Goal: Task Accomplishment & Management: Use online tool/utility

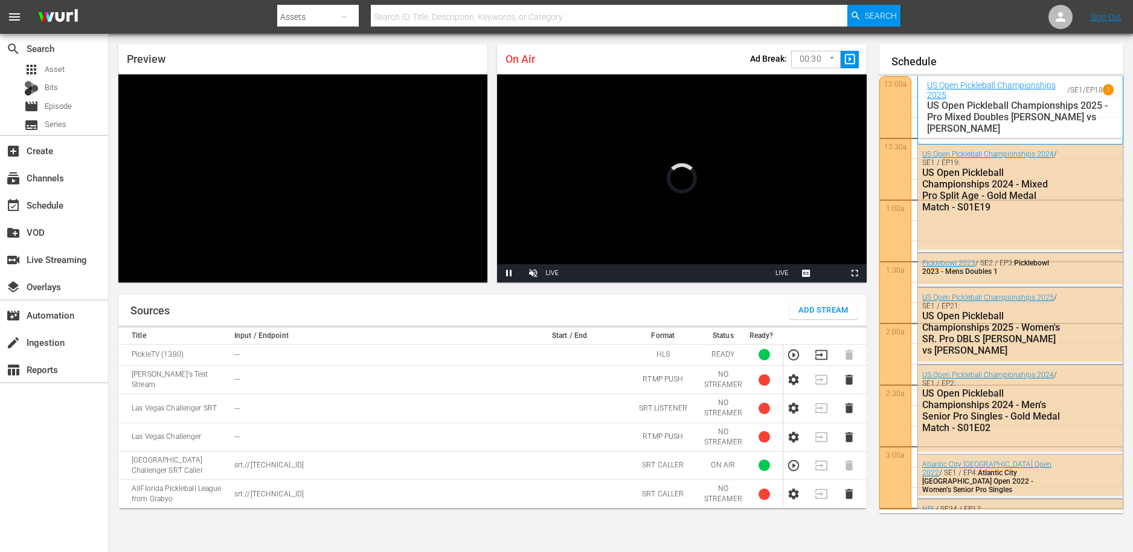
scroll to position [2244, 0]
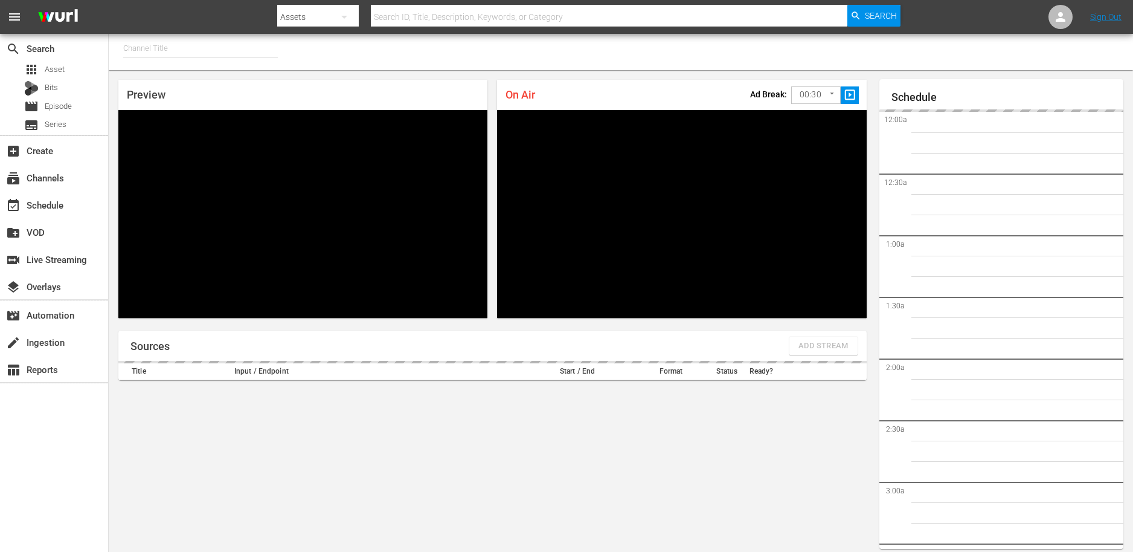
type input "PickleTV (1380)"
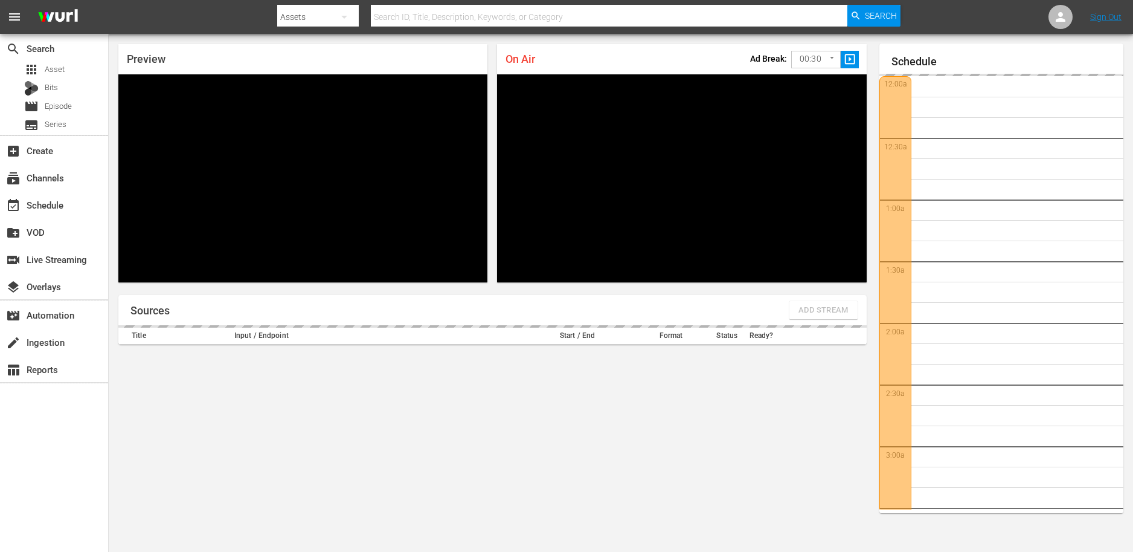
scroll to position [2329, 0]
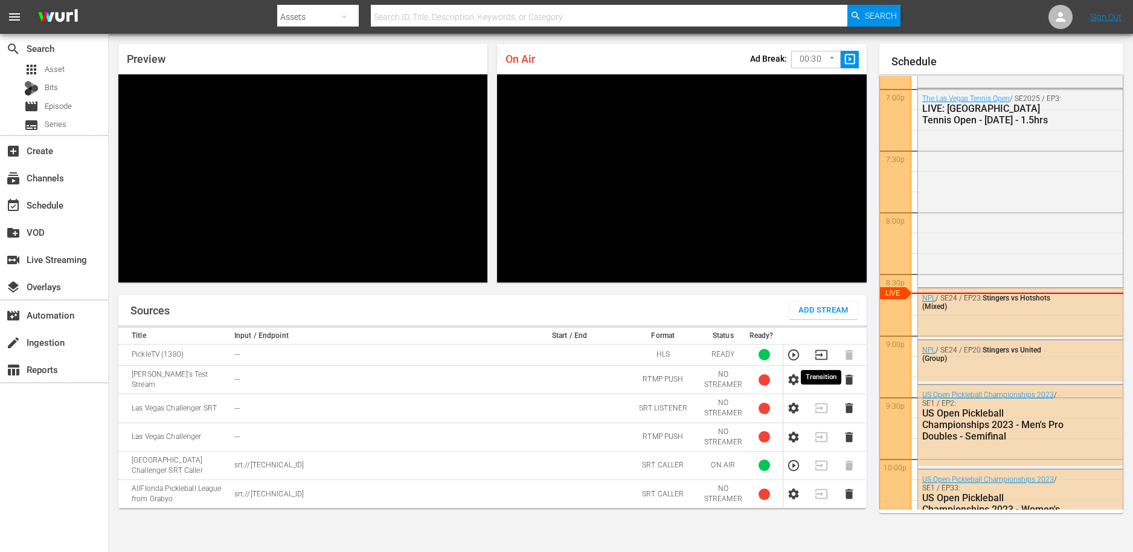
click at [823, 353] on icon "button" at bounding box center [821, 354] width 13 height 13
click at [796, 464] on icon "button" at bounding box center [793, 464] width 13 height 13
